Goal: Entertainment & Leisure: Consume media (video, audio)

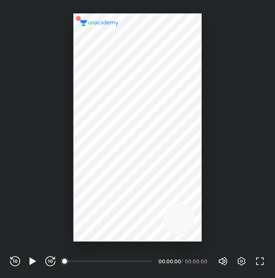
scroll to position [278, 275]
click at [34, 261] on icon "button" at bounding box center [32, 261] width 6 height 7
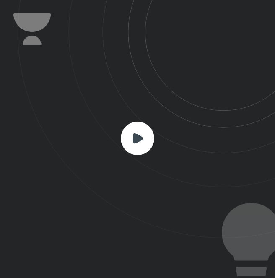
click at [142, 138] on icon at bounding box center [138, 138] width 10 height 10
click at [141, 146] on rect at bounding box center [138, 139] width 34 height 34
click at [144, 125] on rect at bounding box center [138, 139] width 34 height 34
click at [144, 138] on rect at bounding box center [138, 139] width 34 height 34
click at [146, 140] on rect at bounding box center [138, 139] width 34 height 34
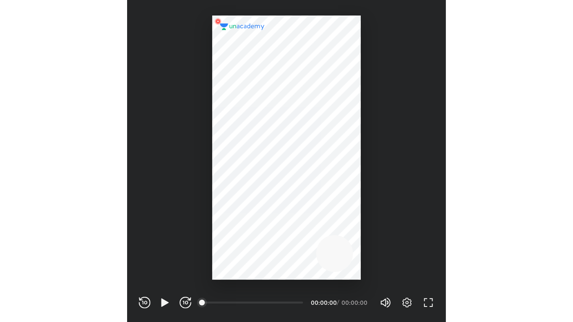
scroll to position [278, 275]
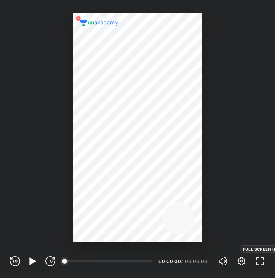
click at [264, 266] on icon "button" at bounding box center [260, 261] width 10 height 10
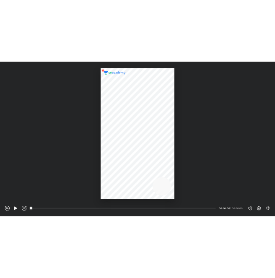
scroll to position [322, 573]
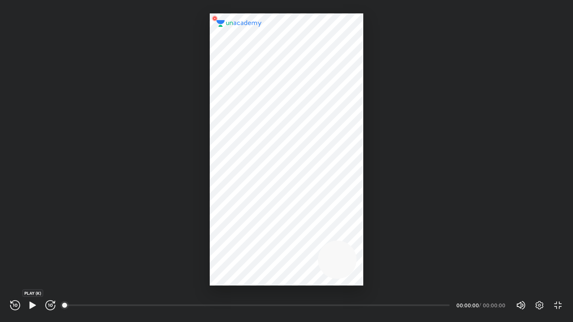
click at [30, 278] on icon "button" at bounding box center [32, 305] width 6 height 7
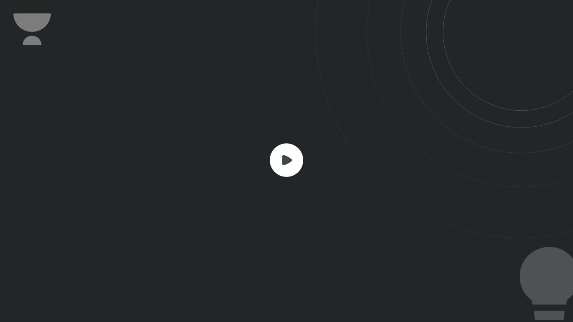
click at [275, 160] on icon at bounding box center [287, 160] width 10 height 10
click at [275, 168] on rect at bounding box center [287, 161] width 34 height 34
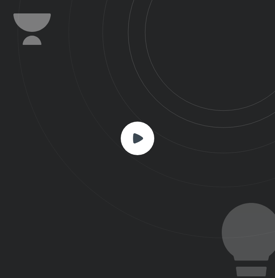
scroll to position [278, 275]
